Goal: Check status: Check status

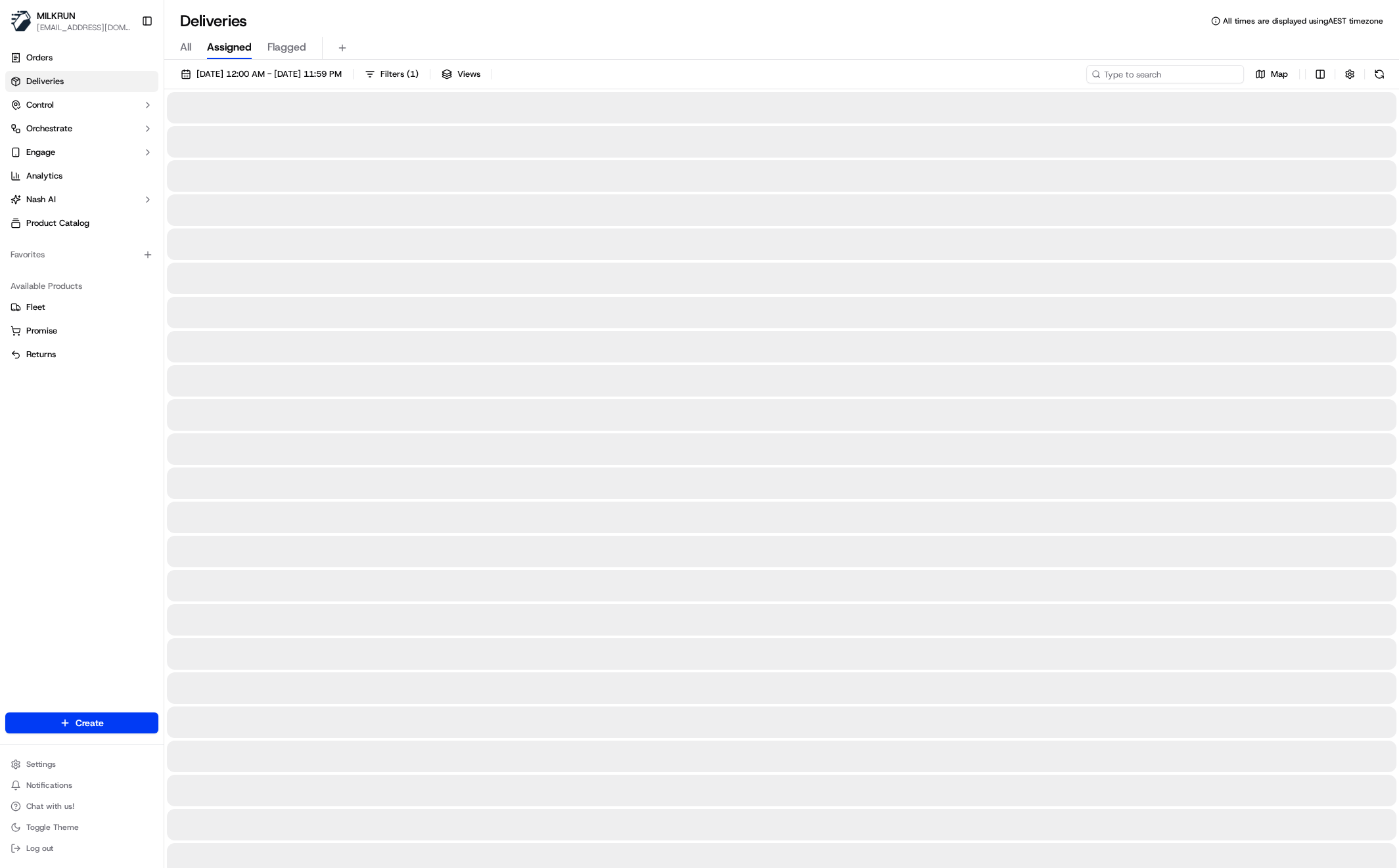
click at [1192, 75] on input at bounding box center [1165, 74] width 158 height 19
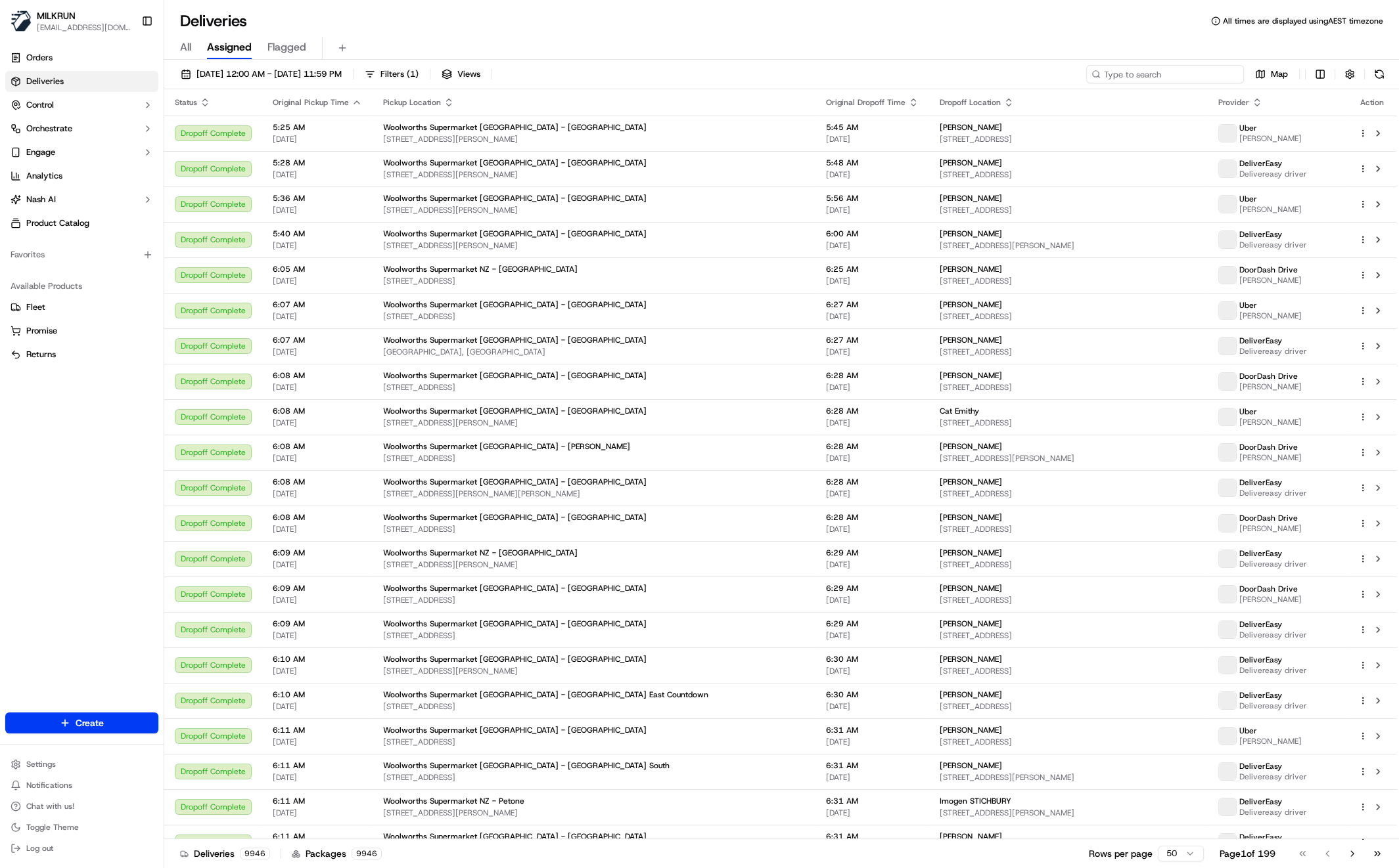
paste input "c38d2bbc-ad61-475b-89f8-7dede45ccf46"
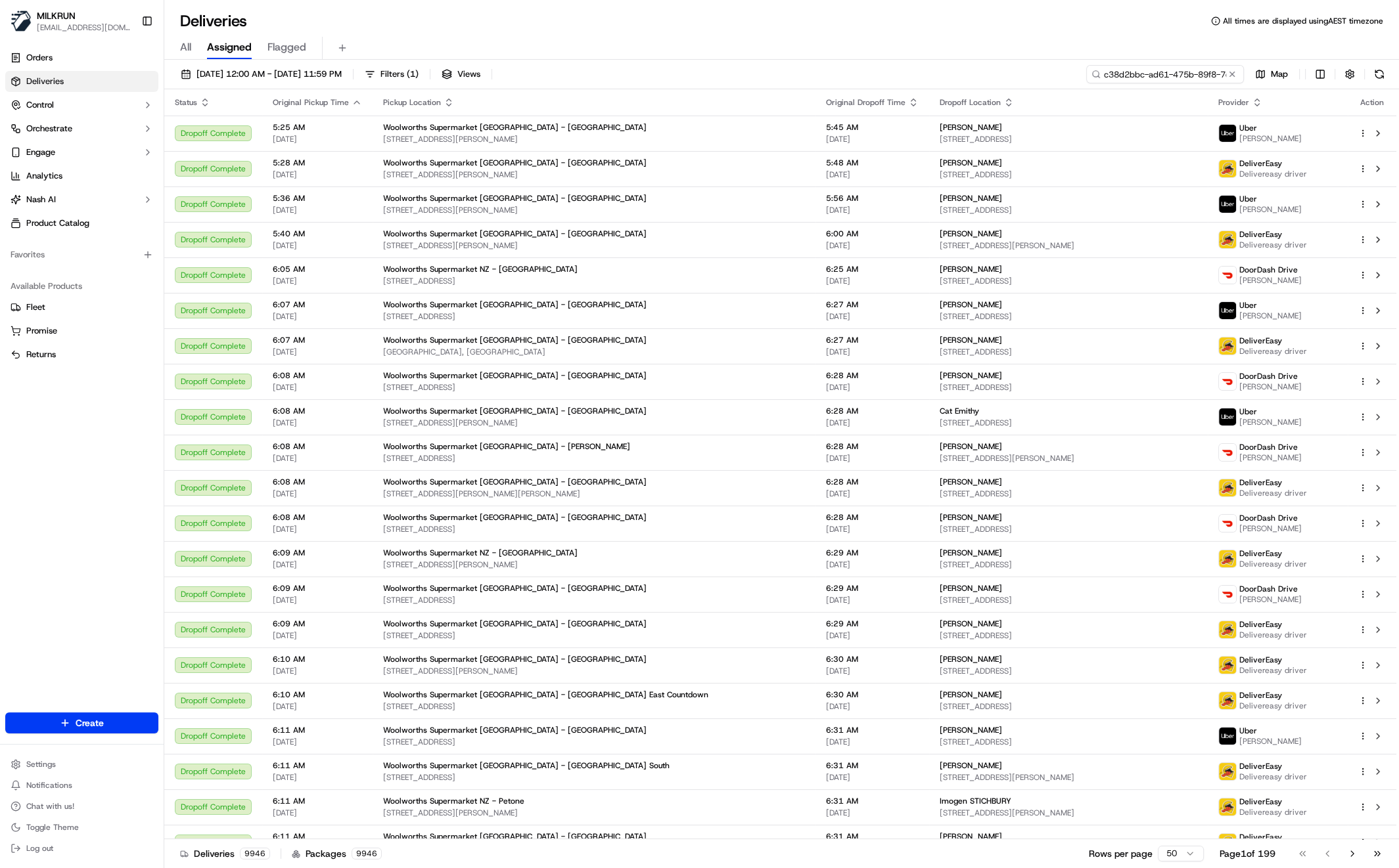
scroll to position [0, 57]
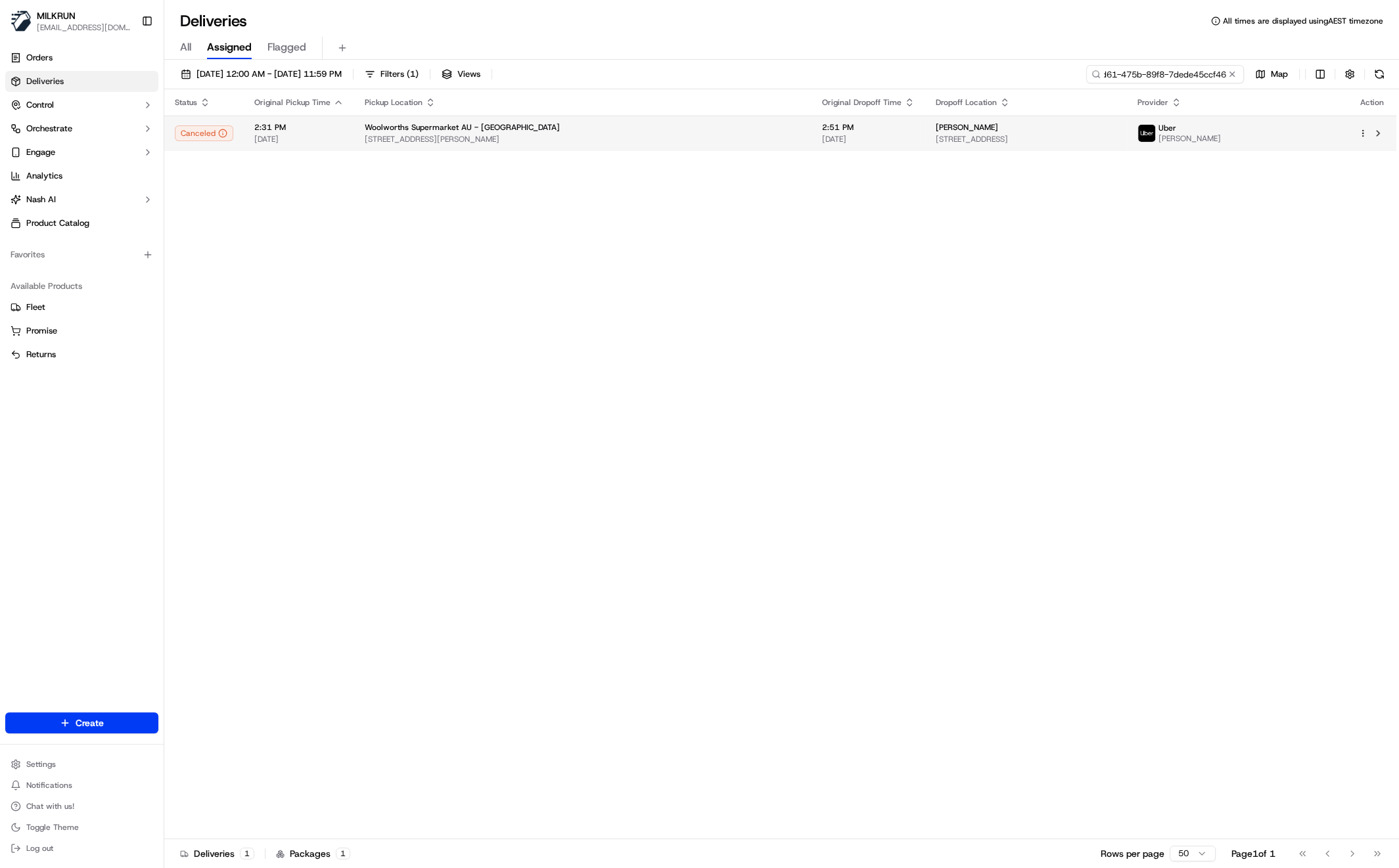
type input "c38d2bbc-ad61-475b-89f8-7dede45ccf46"
click at [483, 129] on span "Woolworths Supermarket AU - [GEOGRAPHIC_DATA]" at bounding box center [462, 127] width 195 height 10
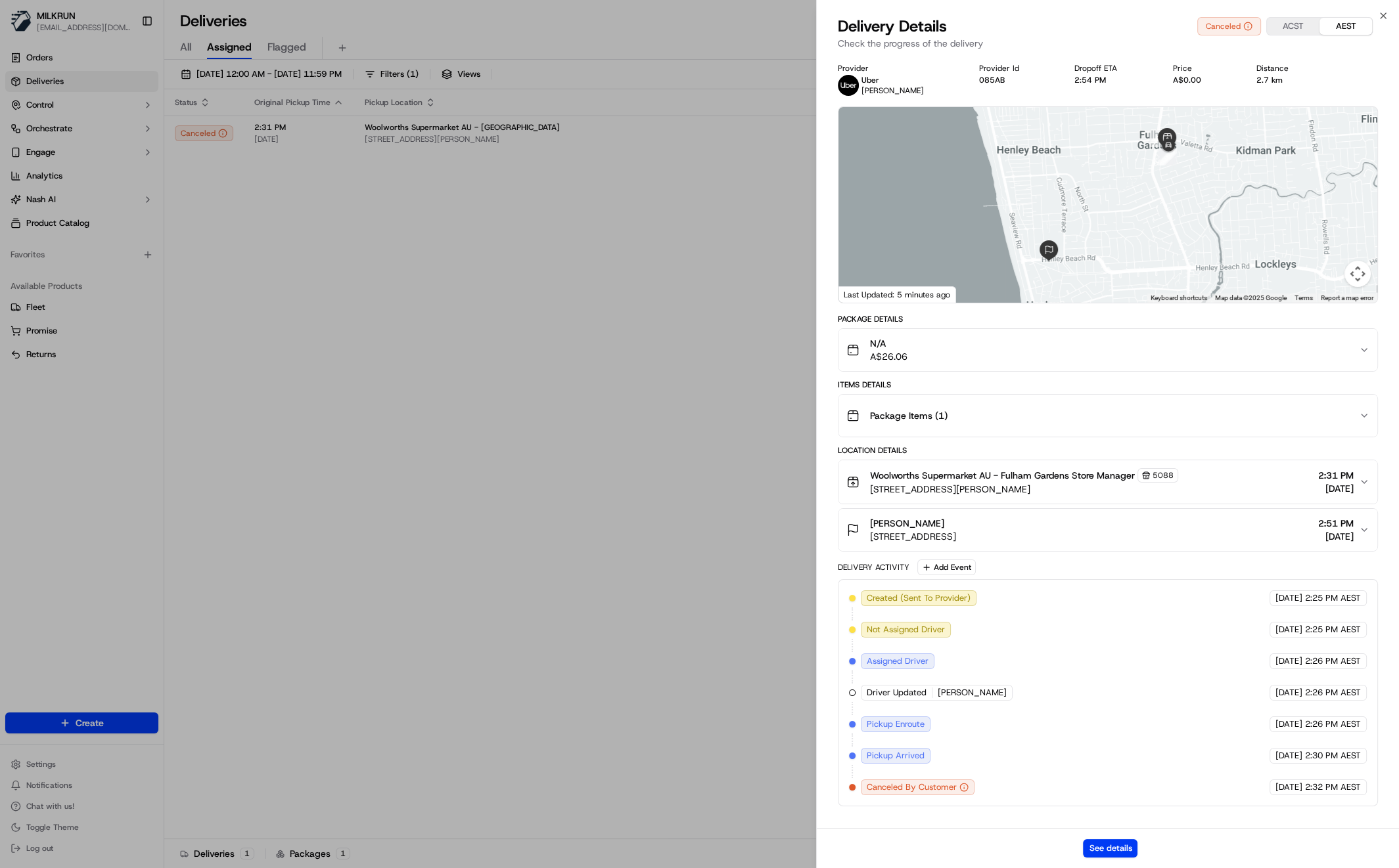
drag, startPoint x: 508, startPoint y: 543, endPoint x: 516, endPoint y: 601, distance: 58.5
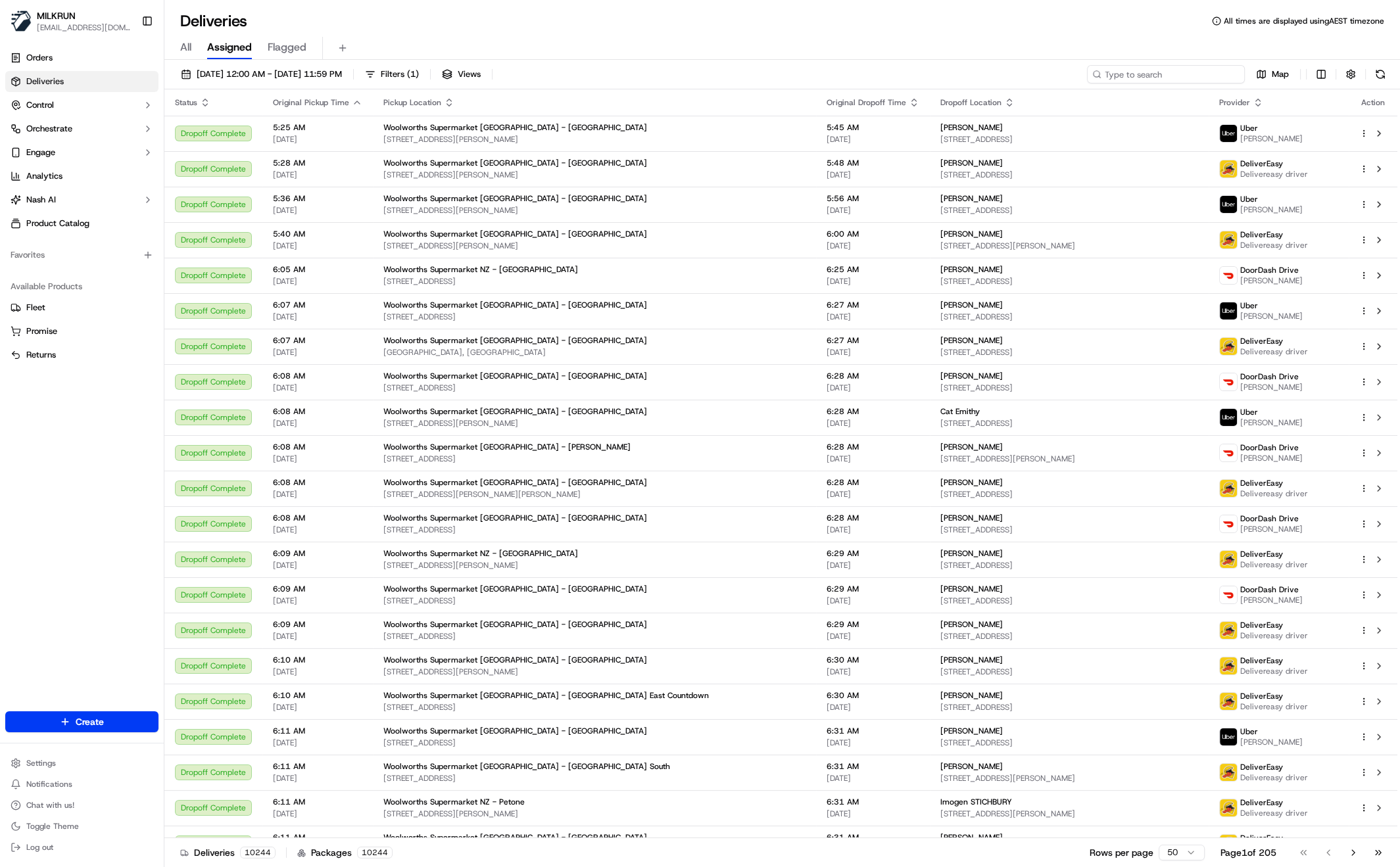
click at [1195, 73] on input at bounding box center [1166, 74] width 158 height 19
paste input "Lauren Neenan"
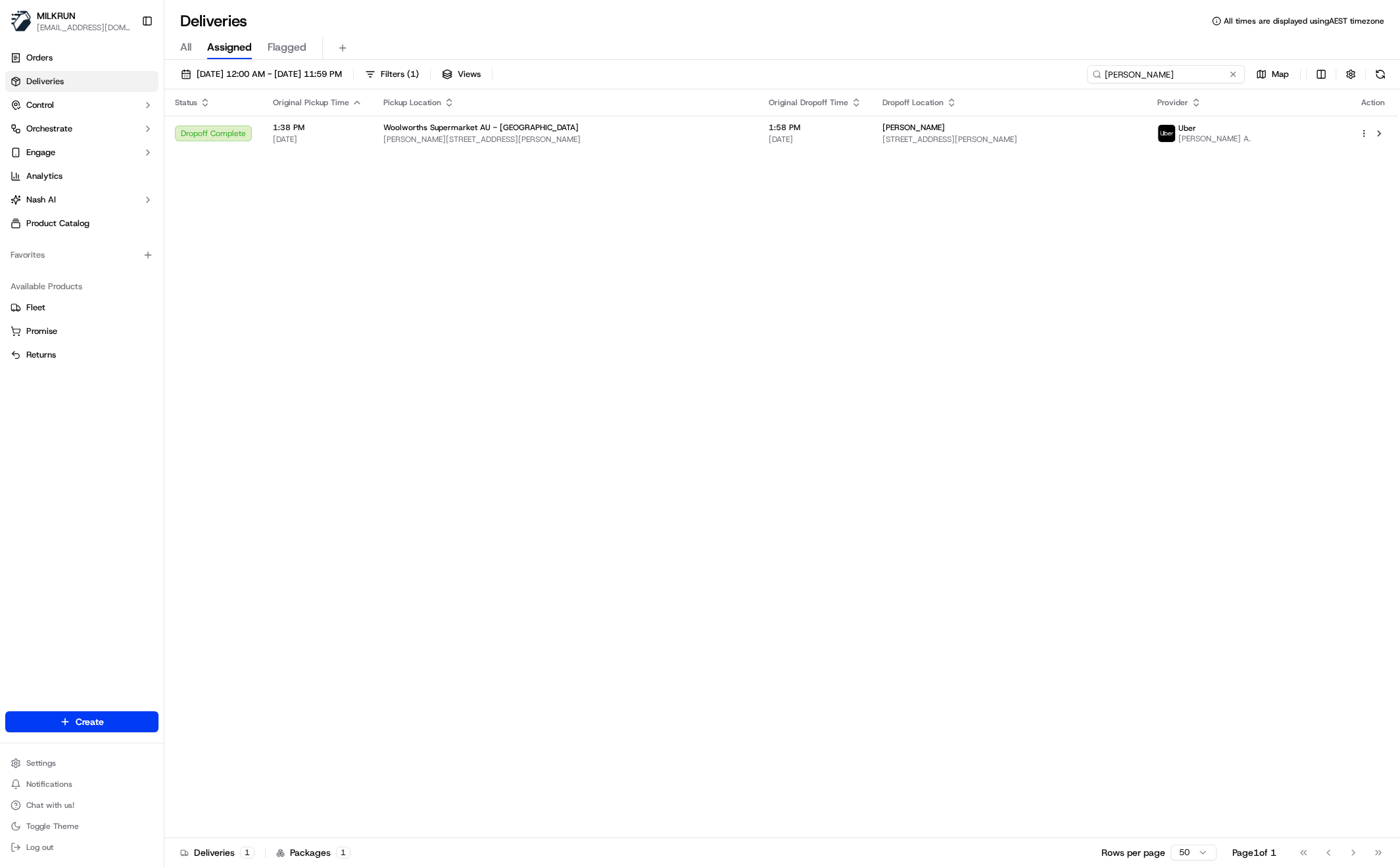
type input "Lauren Neenan"
click at [181, 46] on span "All" at bounding box center [186, 47] width 11 height 16
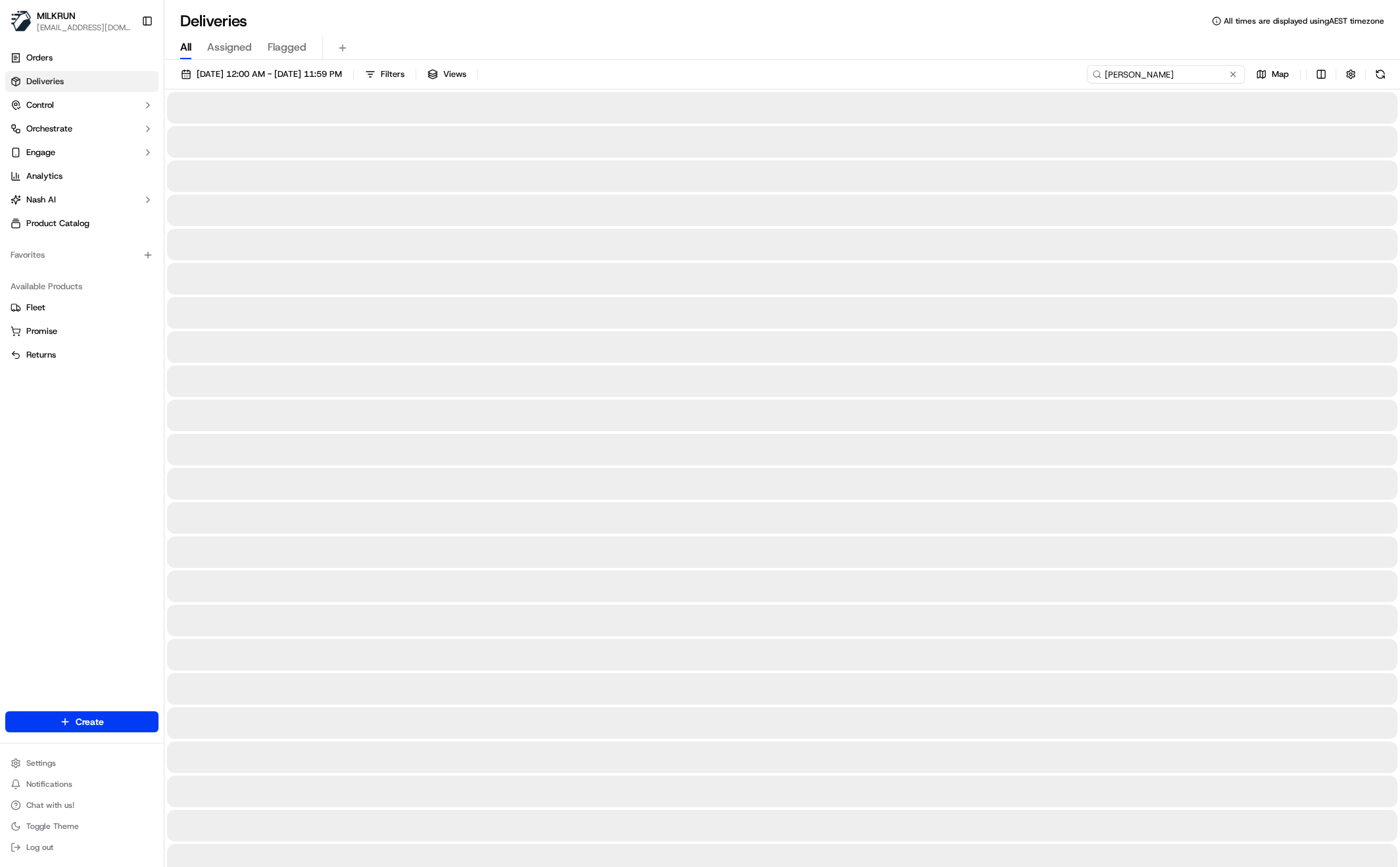
click at [1220, 71] on input "Lauren Neenan" at bounding box center [1166, 74] width 158 height 19
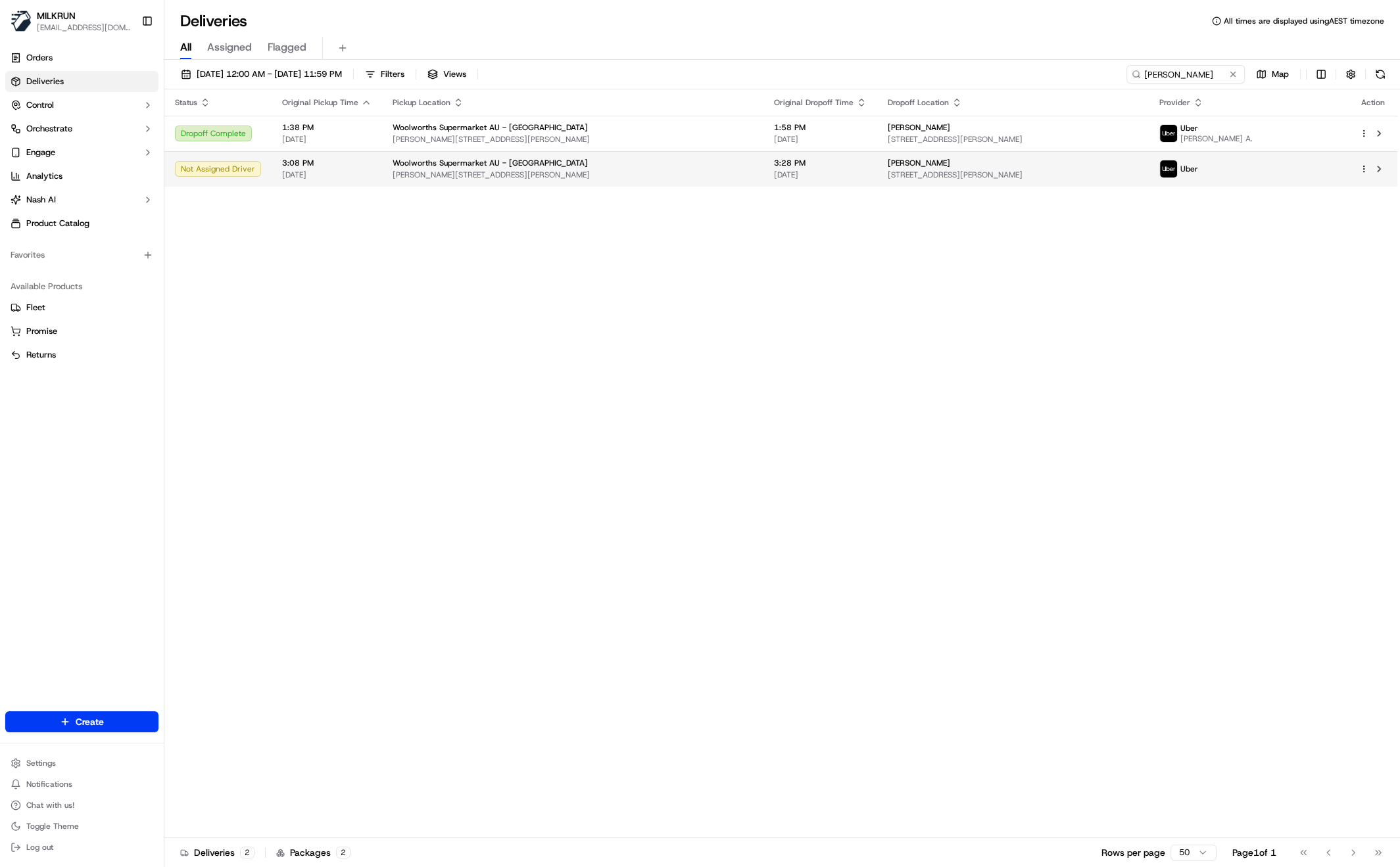
click at [595, 166] on div "Woolworths Supermarket AU - Livingston" at bounding box center [572, 163] width 360 height 10
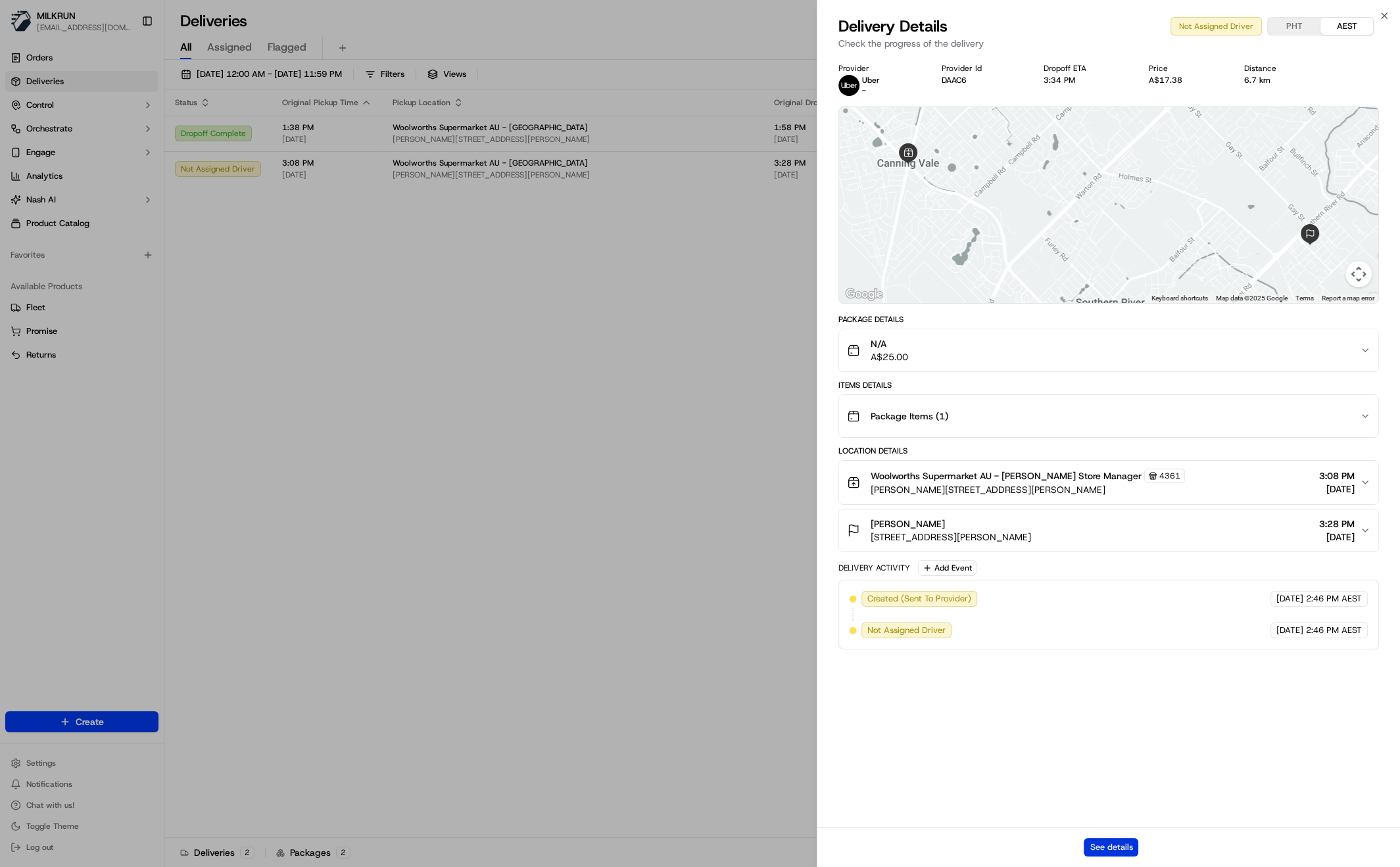
click at [1115, 846] on button "See details" at bounding box center [1111, 847] width 55 height 19
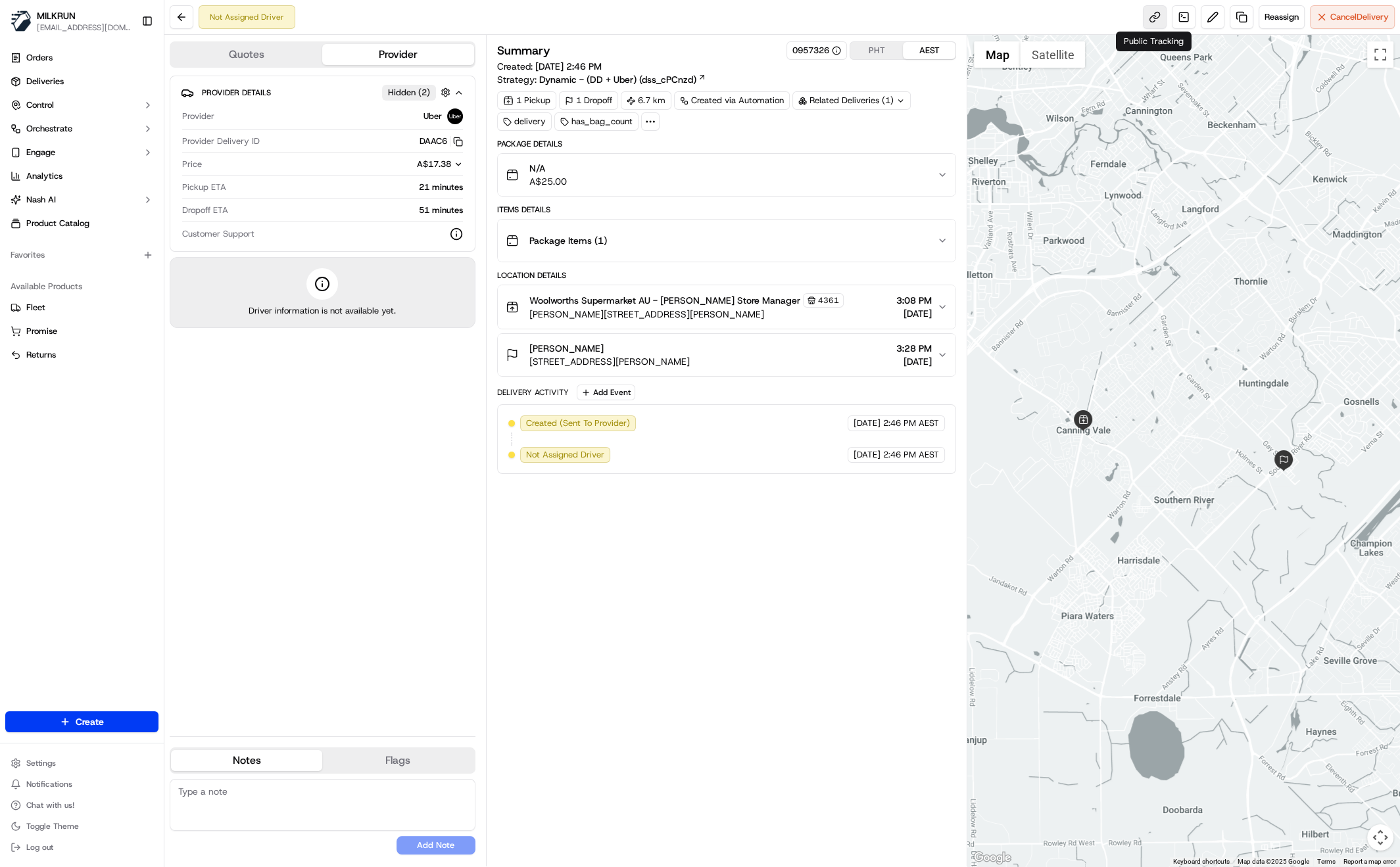
click at [1148, 14] on link at bounding box center [1155, 17] width 24 height 24
